Goal: Check status: Check status

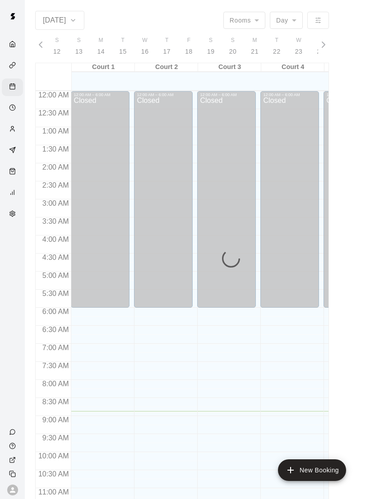
scroll to position [320, 0]
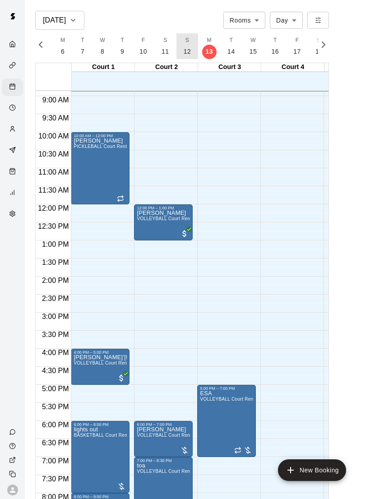
click at [183, 48] on p "12" at bounding box center [187, 51] width 8 height 9
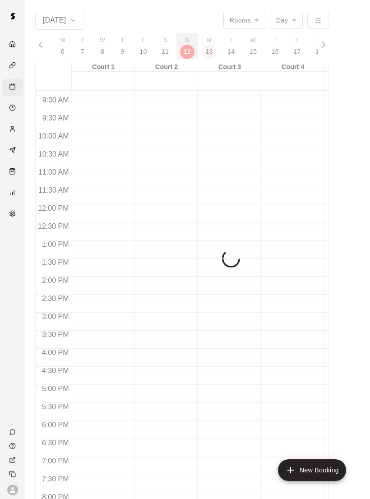
scroll to position [0, 3752]
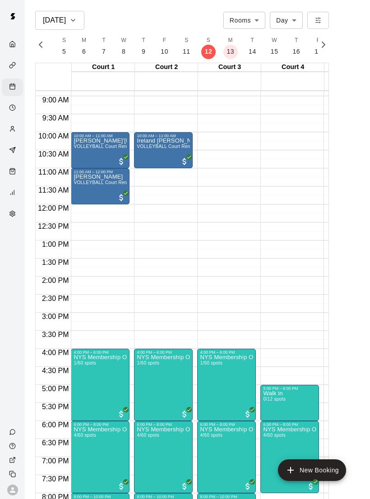
click at [149, 458] on img "edit" at bounding box center [146, 457] width 10 height 10
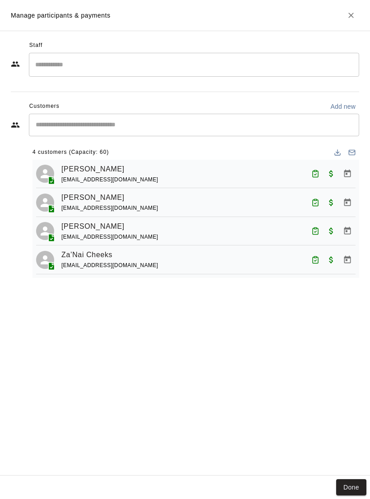
click at [359, 479] on button "Done" at bounding box center [351, 487] width 30 height 17
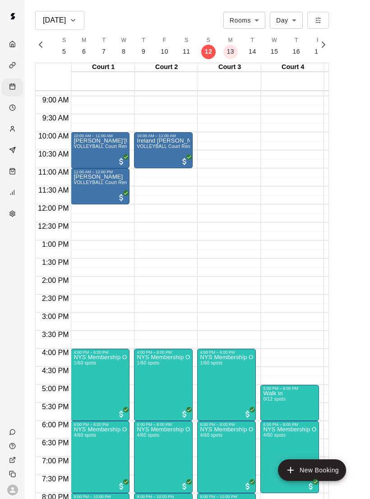
click at [285, 436] on span "4/60 spots" at bounding box center [274, 434] width 22 height 5
click at [271, 463] on img "edit" at bounding box center [272, 461] width 10 height 10
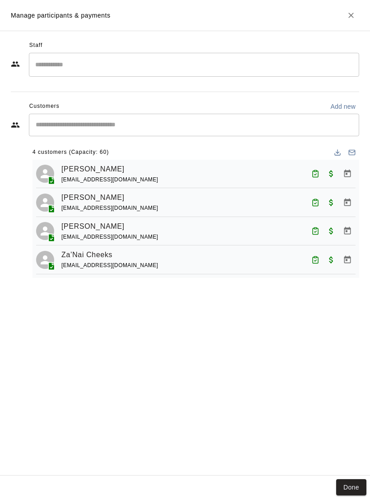
click at [349, 482] on button "Done" at bounding box center [351, 487] width 30 height 17
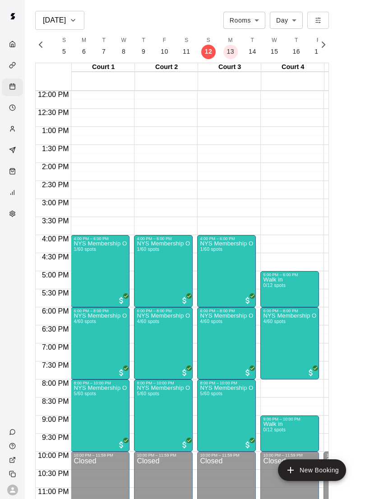
scroll to position [433, 0]
click at [78, 418] on img "edit" at bounding box center [83, 416] width 10 height 10
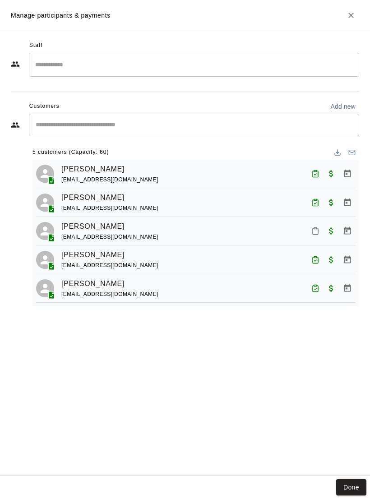
click at [357, 483] on button "Done" at bounding box center [351, 487] width 30 height 17
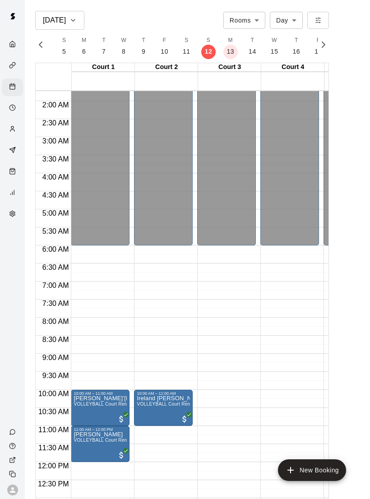
scroll to position [67, 0]
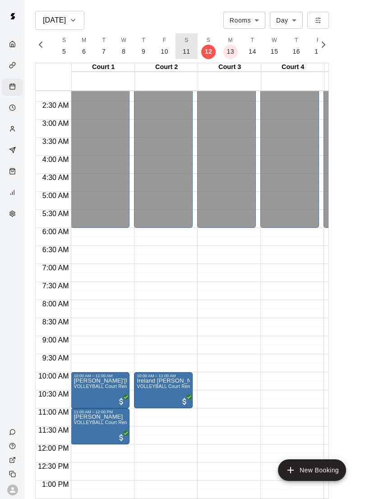
click at [188, 55] on button "S 11" at bounding box center [186, 46] width 22 height 26
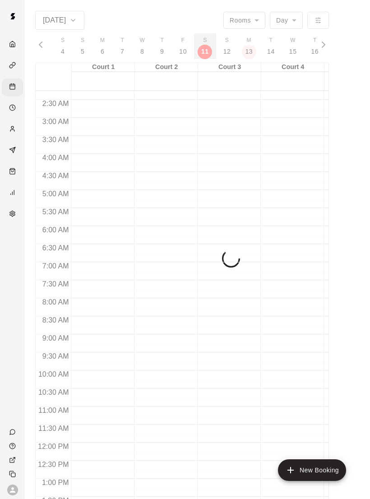
scroll to position [0, 3731]
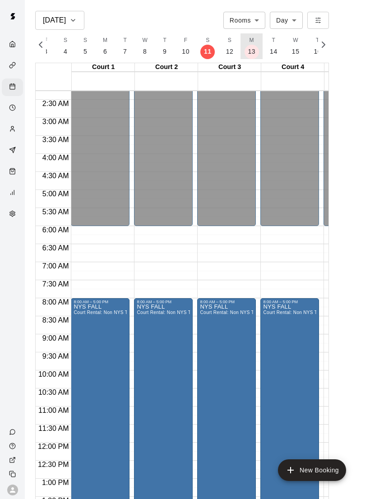
click at [243, 41] on button "M 13" at bounding box center [251, 46] width 22 height 26
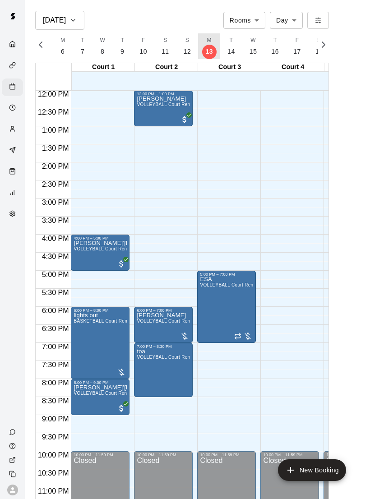
scroll to position [433, 0]
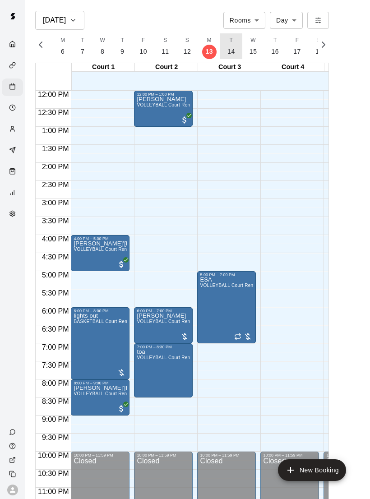
click at [231, 41] on button "T 14" at bounding box center [231, 46] width 22 height 26
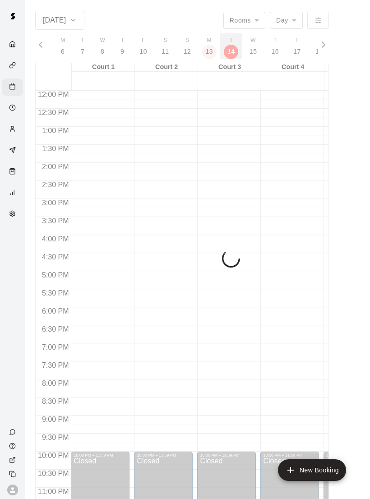
scroll to position [0, 3795]
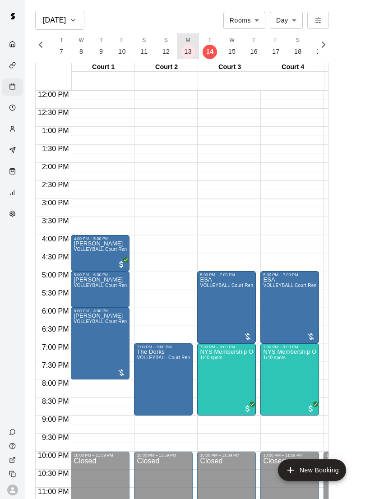
click at [184, 53] on p "13" at bounding box center [188, 51] width 8 height 9
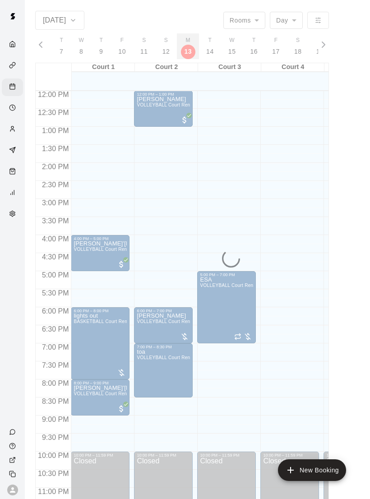
scroll to position [0, 3774]
